Goal: Information Seeking & Learning: Learn about a topic

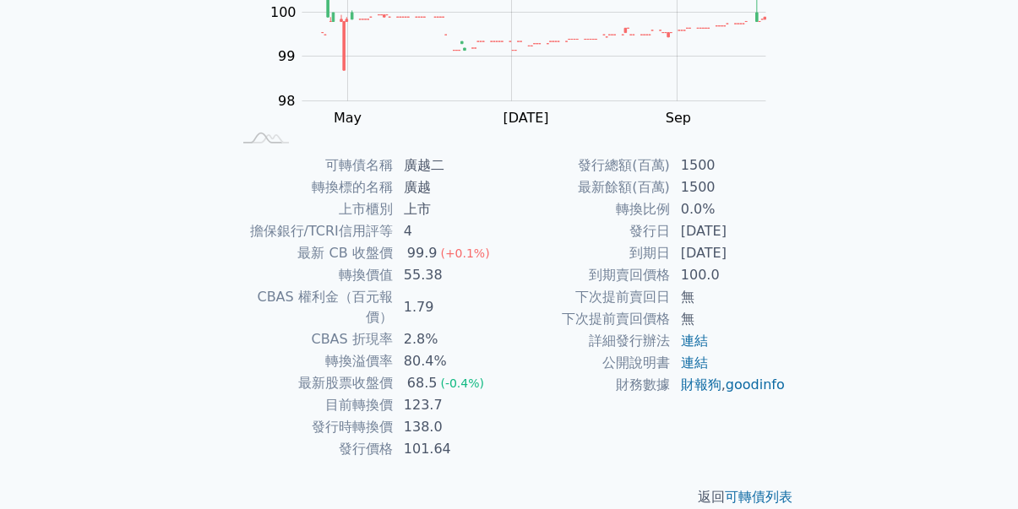
scroll to position [272, 0]
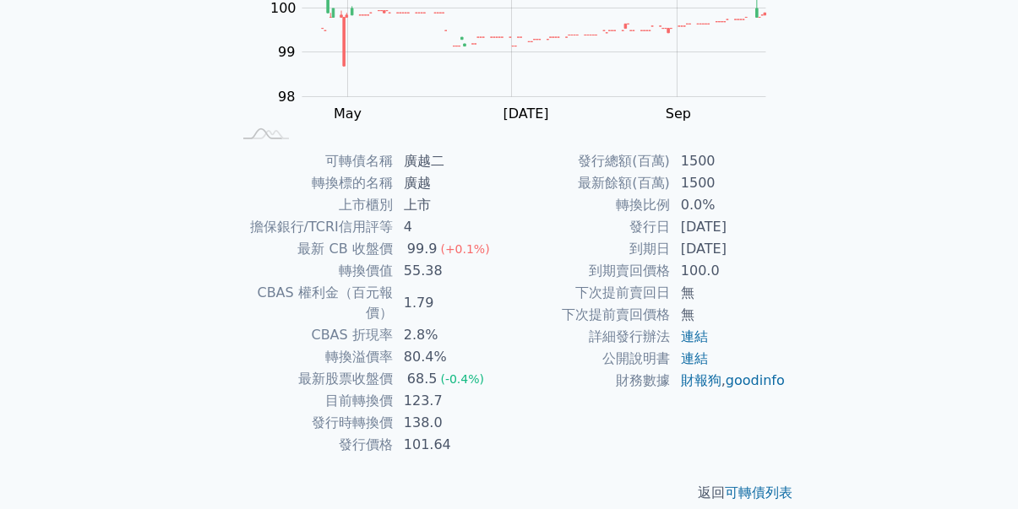
click at [155, 278] on div "可轉債列表 財務數據 可轉債列表 財務數據 登入／註冊 登入／註冊 可轉債列表 › 44382 廣越二 44382 廣越二 可轉債詳細資訊 Zoom Out …" at bounding box center [509, 129] width 1018 height 803
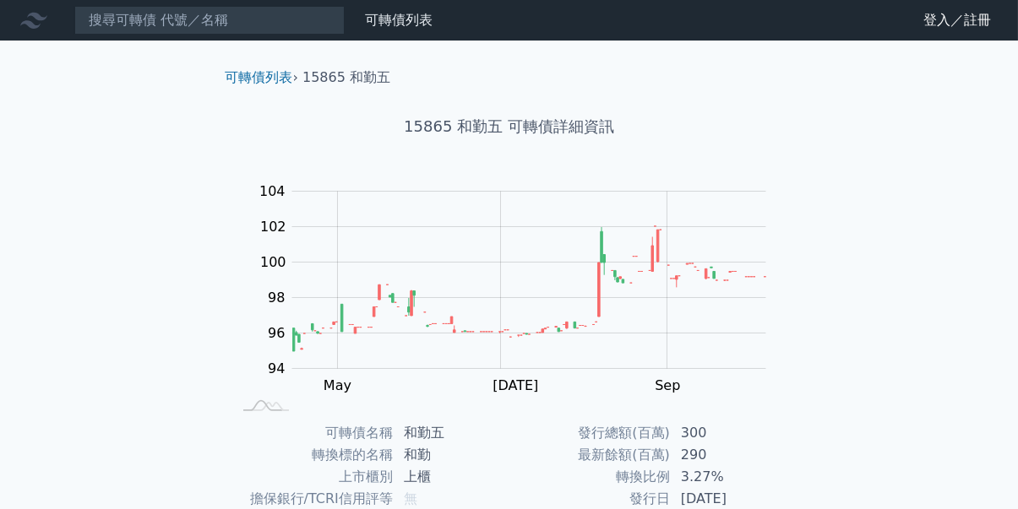
scroll to position [169, 0]
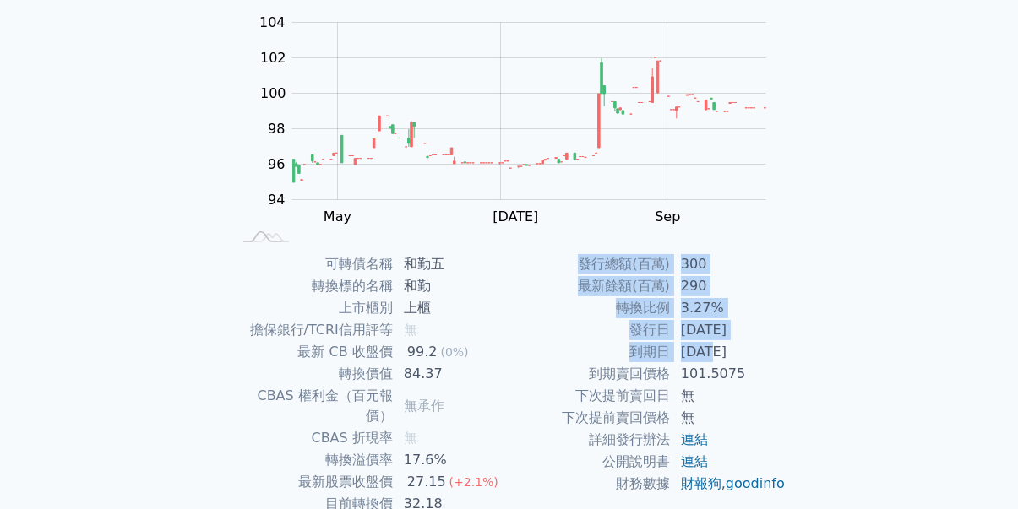
drag, startPoint x: 714, startPoint y: 354, endPoint x: 787, endPoint y: 354, distance: 73.5
click at [787, 354] on div "可轉債名稱 和勤五 轉換標的名稱 和勤 上市櫃別 上櫃 擔保銀行/TCRI信用評等 無 最新 CB 收盤價 99.2 (0%) 轉換價值 84.37 CBAS…" at bounding box center [509, 406] width 595 height 306
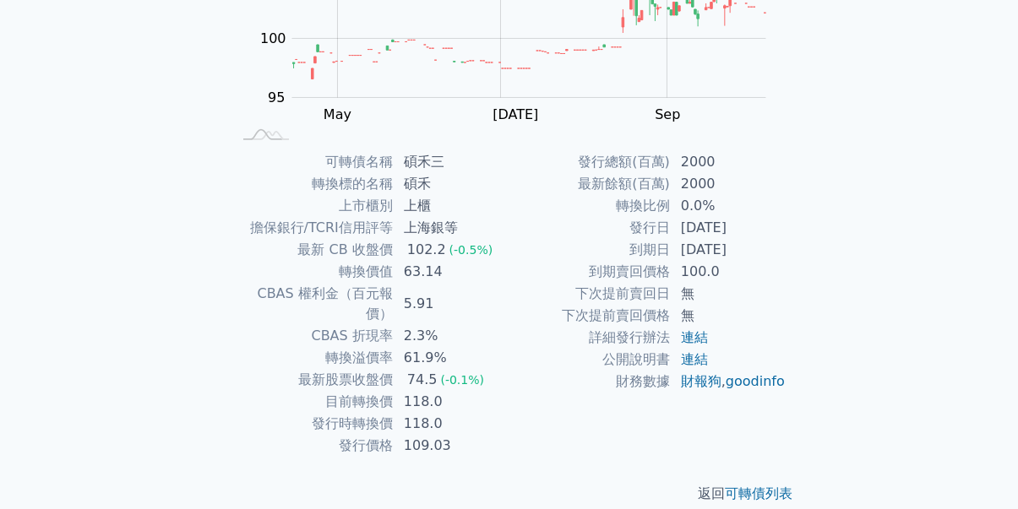
scroll to position [272, 0]
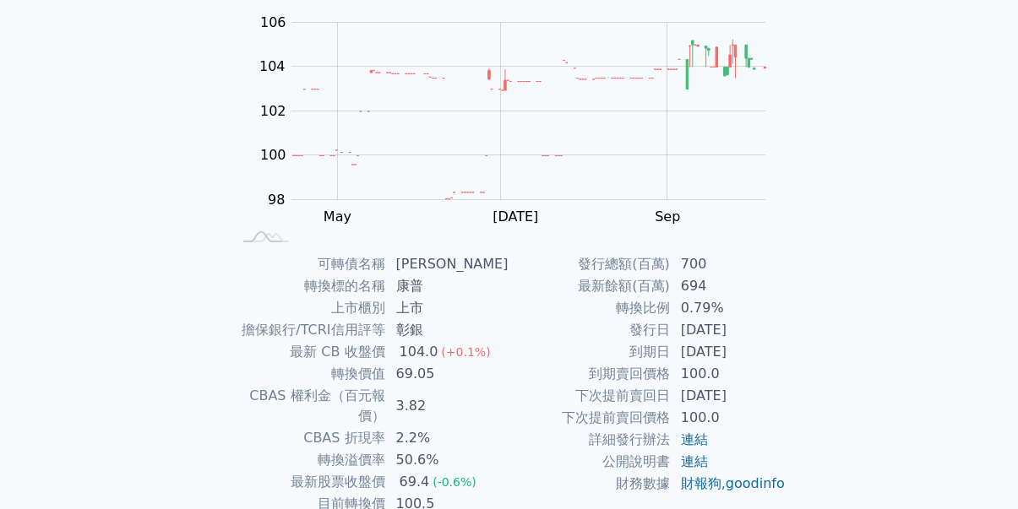
scroll to position [253, 0]
